Goal: Information Seeking & Learning: Compare options

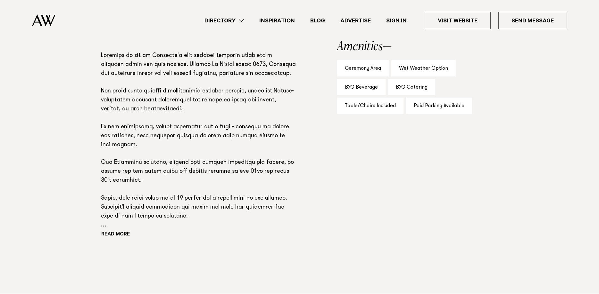
scroll to position [425, 0]
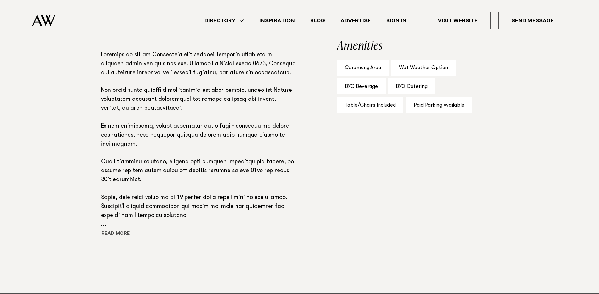
click at [128, 235] on button "Read more" at bounding box center [130, 235] width 58 height 10
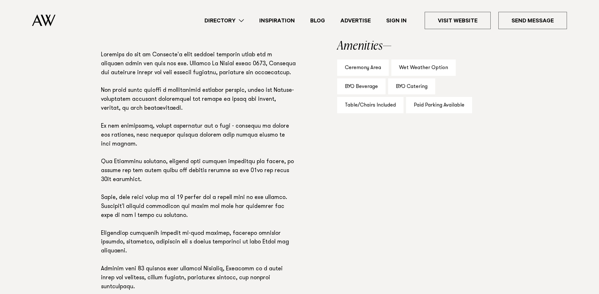
click at [310, 189] on div "Phone: Show Number +64 9 846 7367 Address: 100 Mount Albert Road, Mount Albert,…" at bounding box center [299, 180] width 451 height 404
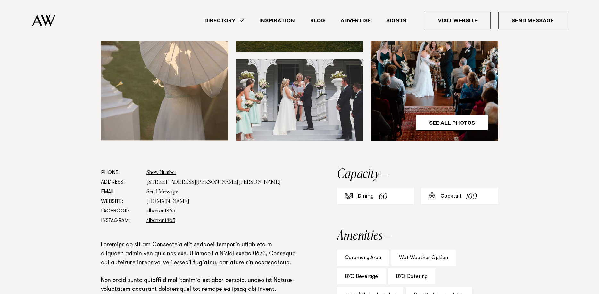
scroll to position [98, 0]
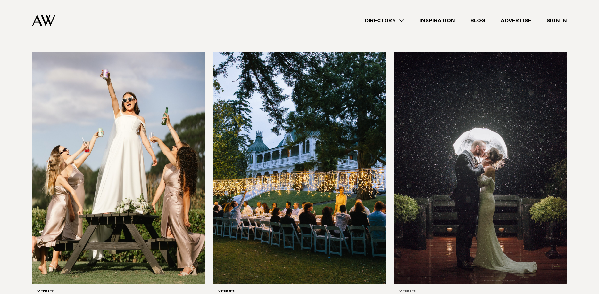
scroll to position [457, 0]
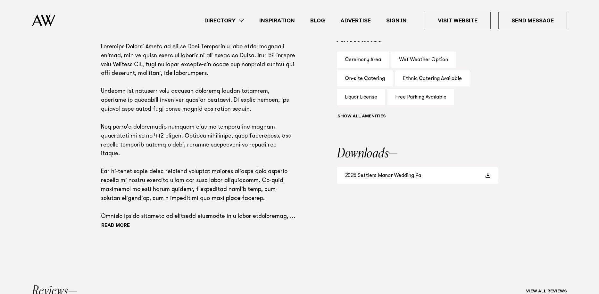
scroll to position [457, 0]
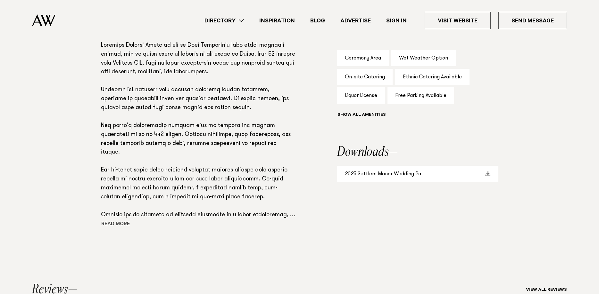
click at [126, 220] on button "Read more" at bounding box center [130, 225] width 58 height 10
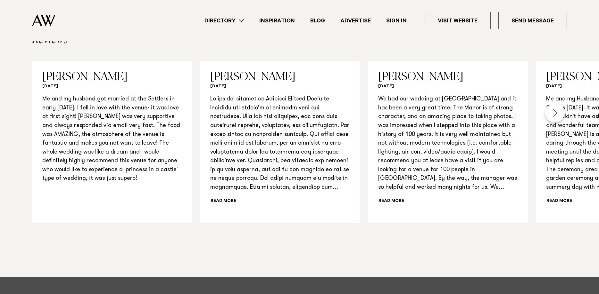
scroll to position [686, 0]
